Goal: Information Seeking & Learning: Learn about a topic

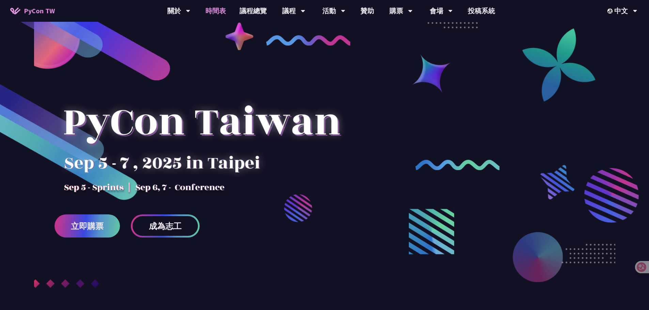
click at [208, 11] on link "時間表" at bounding box center [216, 11] width 34 height 22
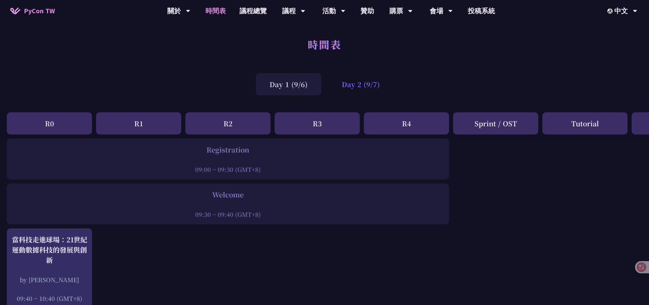
click at [345, 83] on div "Day 2 (9/7)" at bounding box center [360, 84] width 65 height 22
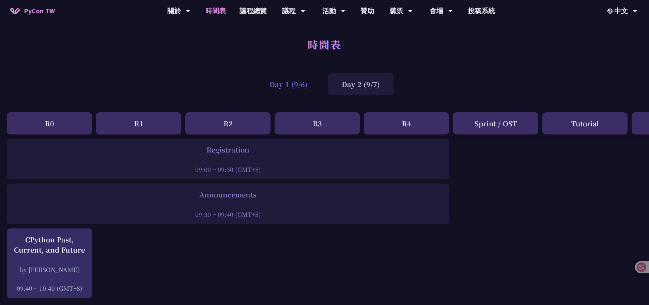
click at [311, 78] on div "Day 1 (9/6)" at bounding box center [288, 84] width 65 height 22
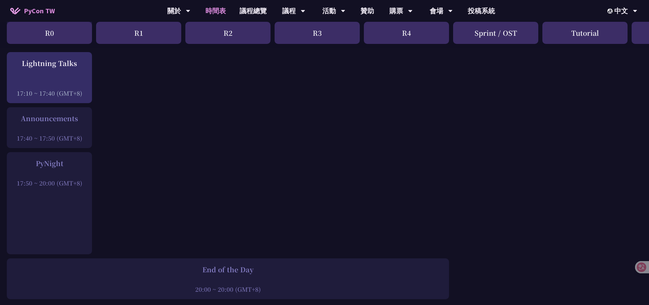
scroll to position [954, 0]
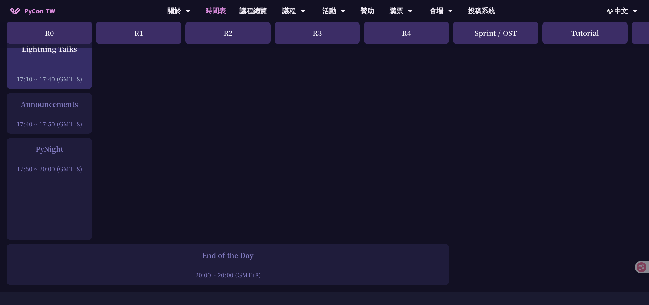
click at [58, 171] on div "17:50 ~ 20:00 (GMT+8)" at bounding box center [49, 169] width 78 height 9
click at [64, 119] on div at bounding box center [49, 114] width 78 height 10
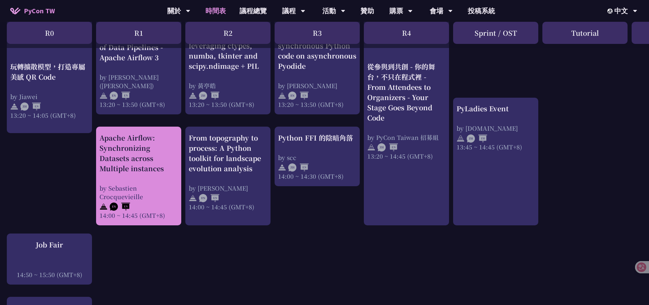
scroll to position [636, 0]
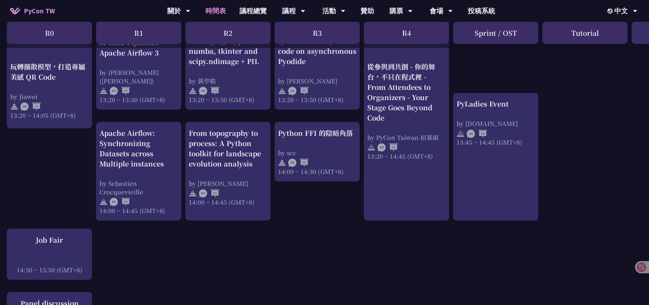
click at [57, 187] on div "An Introduction to the GIL for Python Beginners: Disabling It in Python 3.13 an…" at bounding box center [361, 53] width 723 height 1100
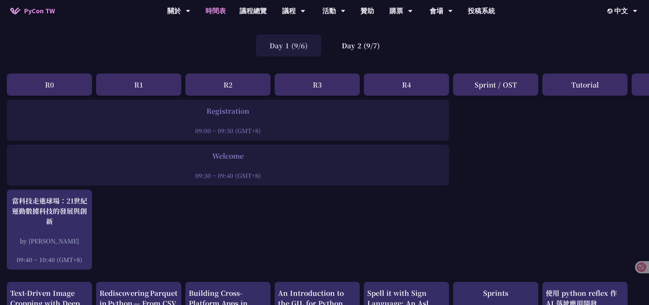
scroll to position [0, 0]
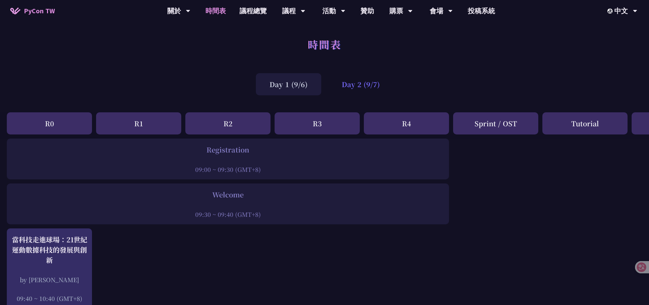
click at [360, 83] on div "Day 2 (9/7)" at bounding box center [360, 84] width 65 height 22
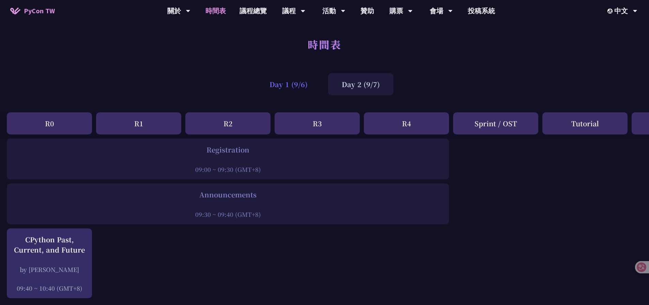
click at [295, 84] on div "Day 1 (9/6)" at bounding box center [288, 84] width 65 height 22
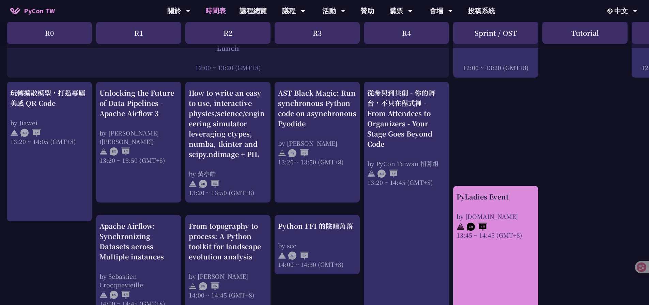
scroll to position [556, 0]
